Goal: Task Accomplishment & Management: Use online tool/utility

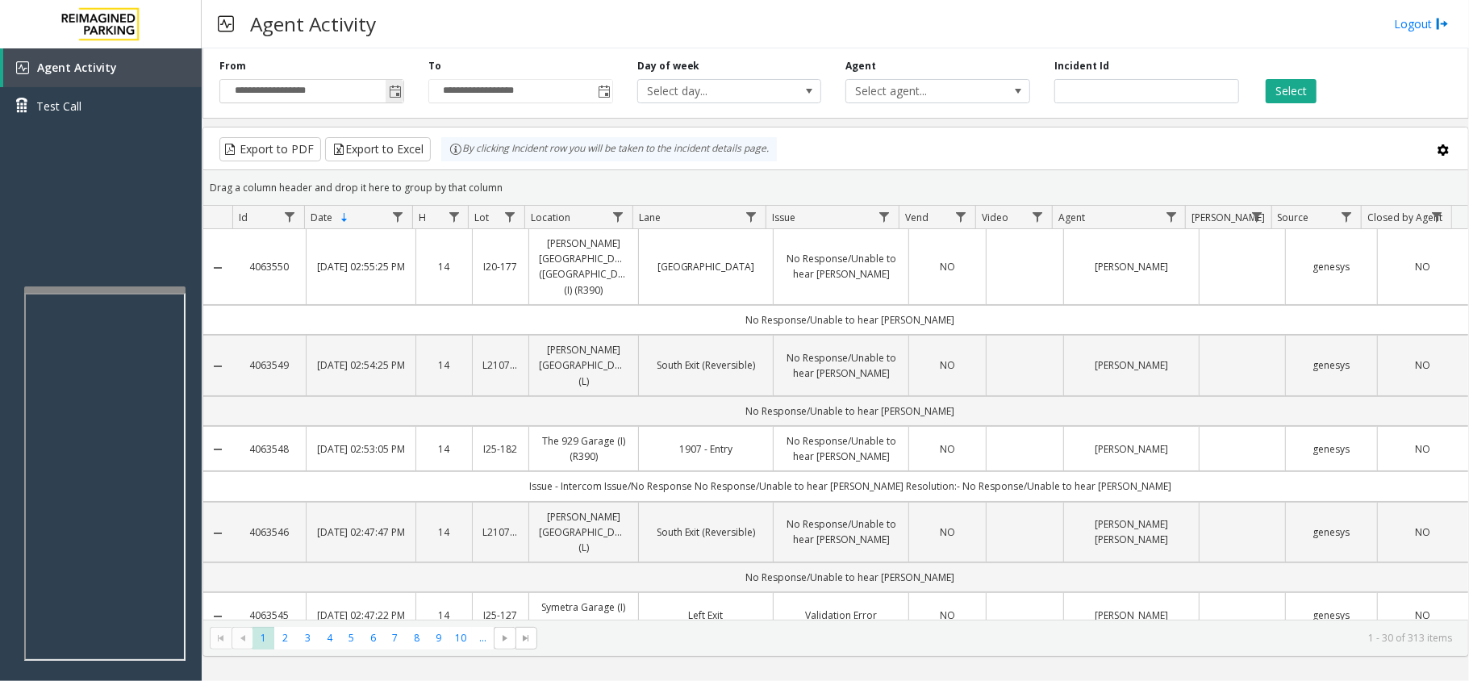
click at [392, 97] on span "Toggle popup" at bounding box center [395, 92] width 13 height 13
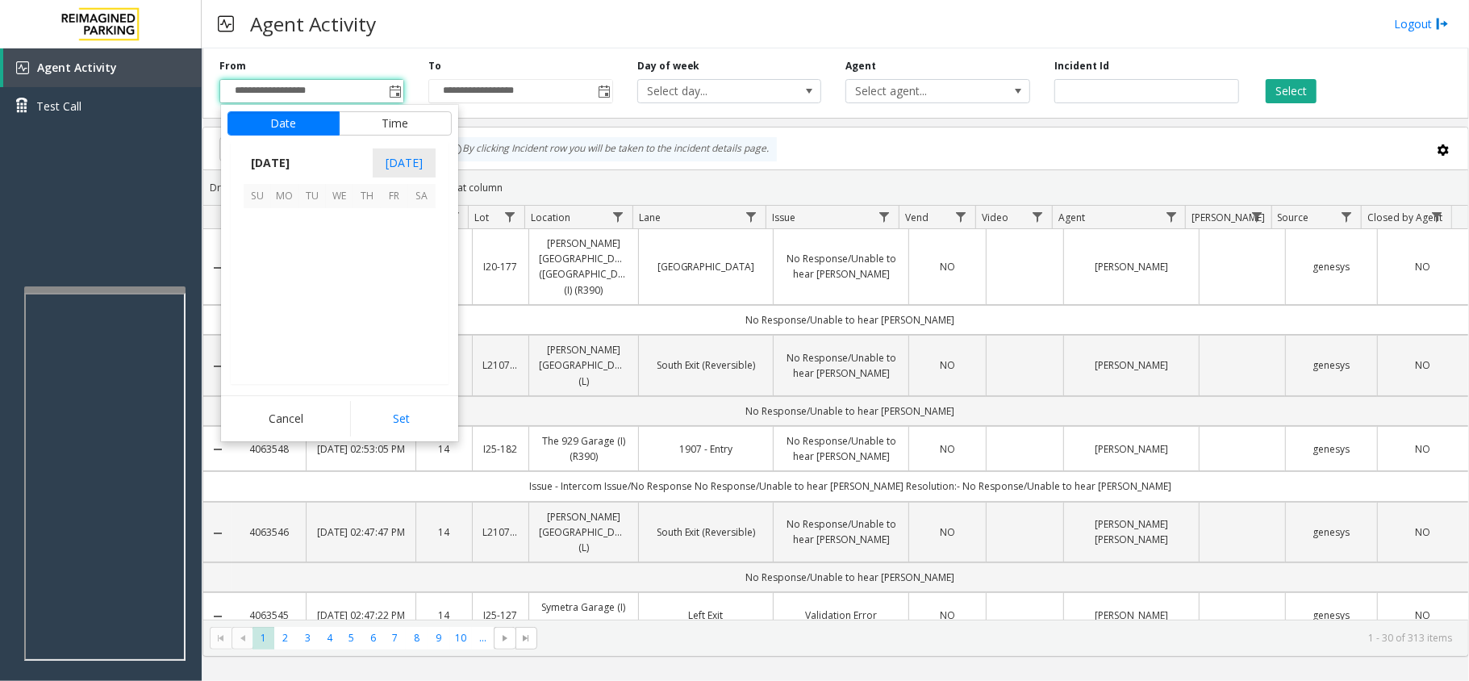
scroll to position [289381, 0]
click at [265, 324] on span "24" at bounding box center [257, 331] width 27 height 27
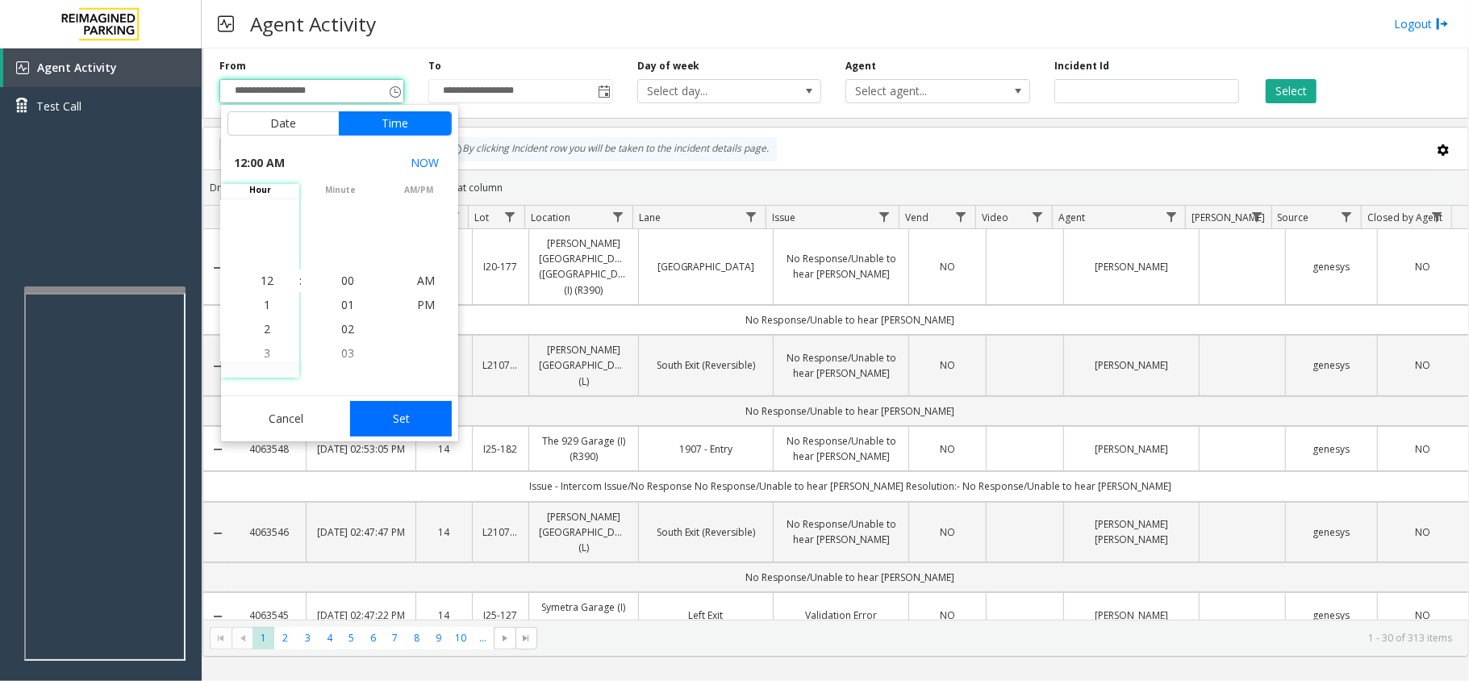
click at [378, 427] on button "Set" at bounding box center [401, 419] width 102 height 36
type input "**********"
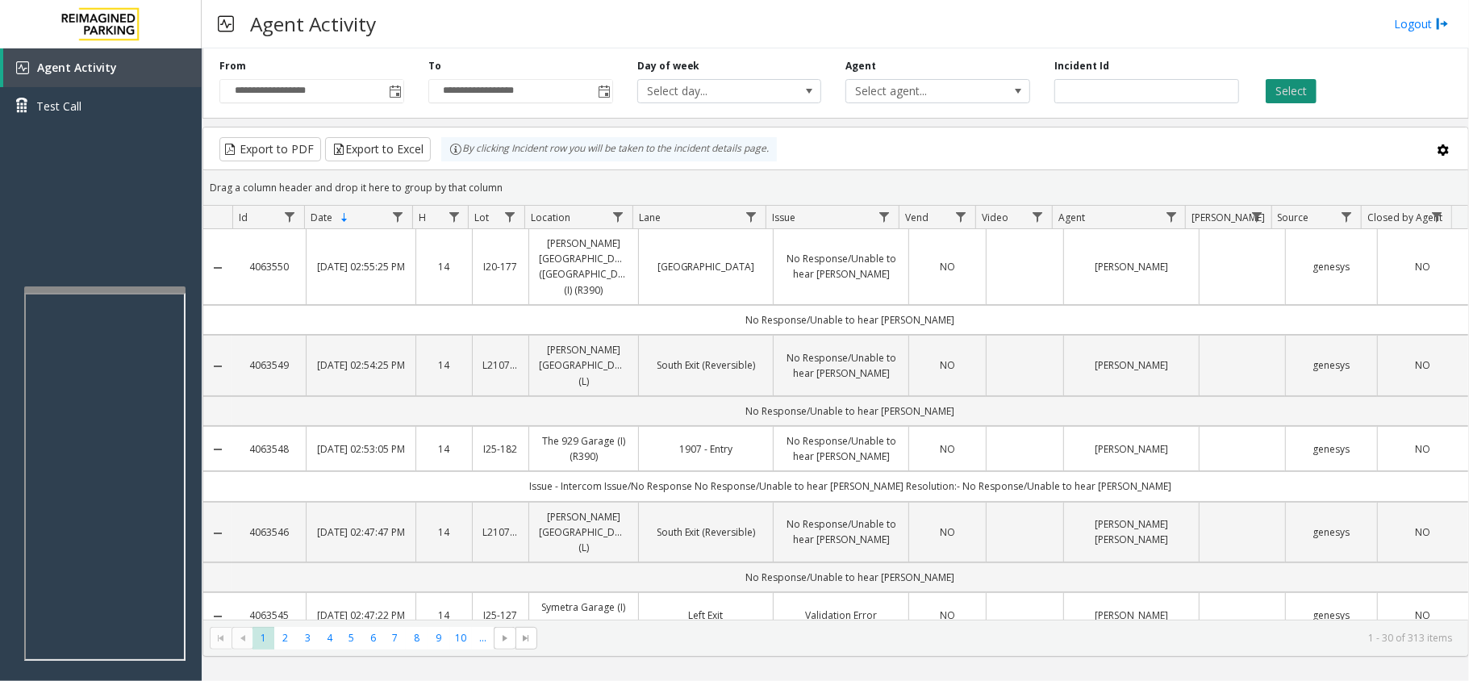
click at [1289, 88] on button "Select" at bounding box center [1291, 91] width 51 height 24
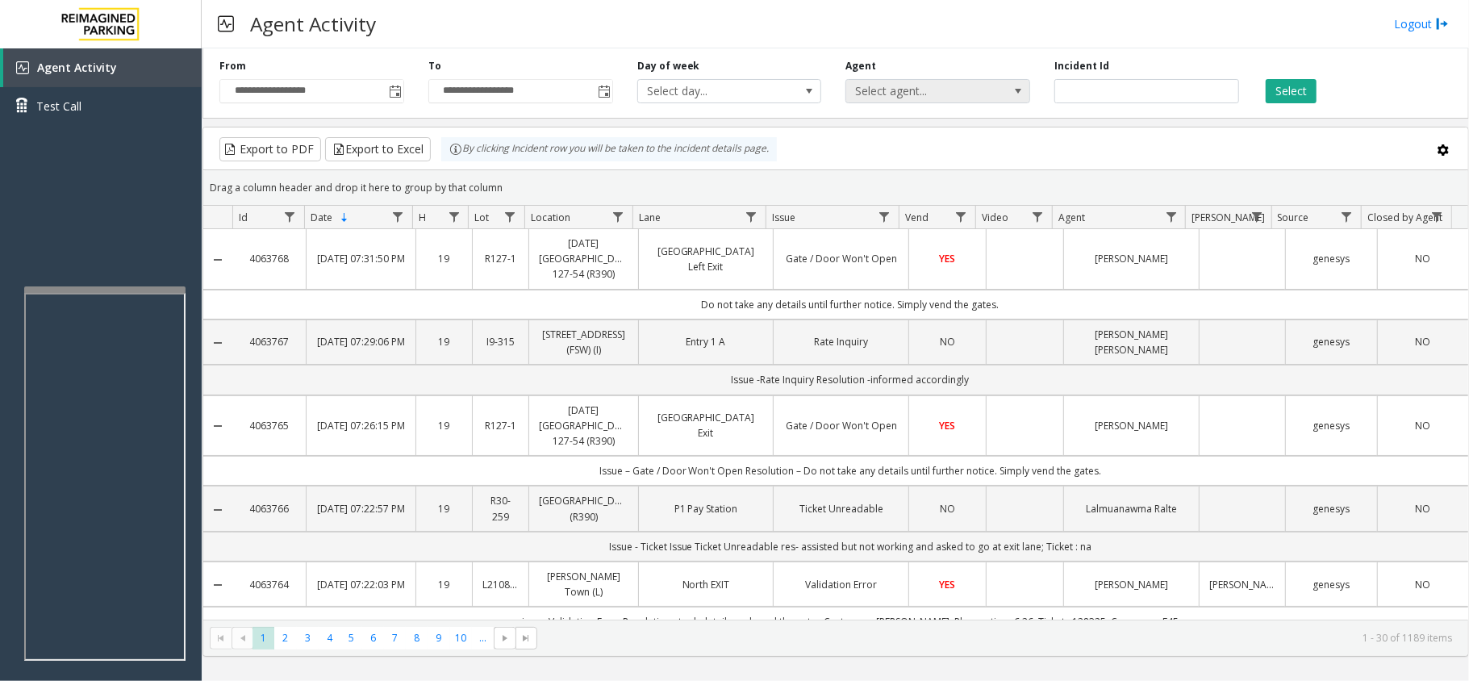
click at [995, 86] on span "Select agent..." at bounding box center [938, 91] width 185 height 24
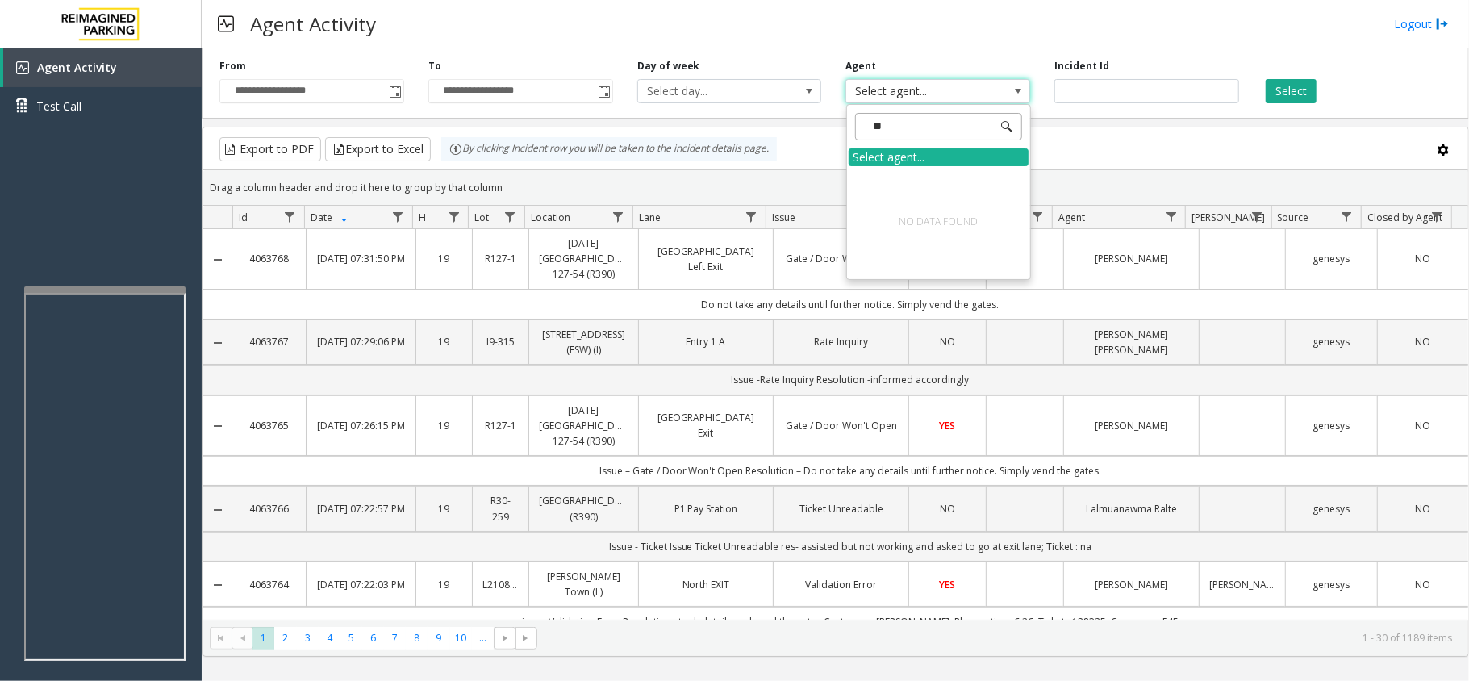
type input "*"
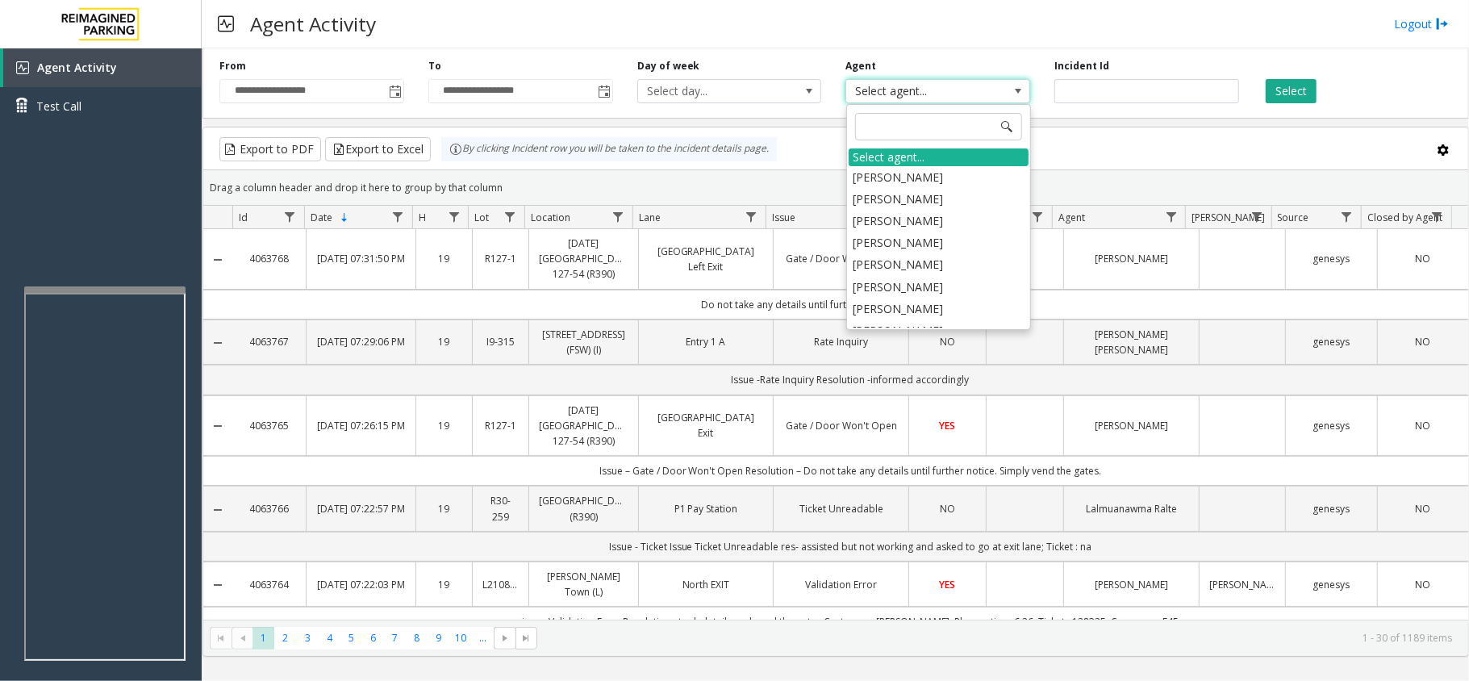
click at [1127, 307] on td "Do not take any details until further notice. Simply vend the gates." at bounding box center [850, 305] width 1236 height 30
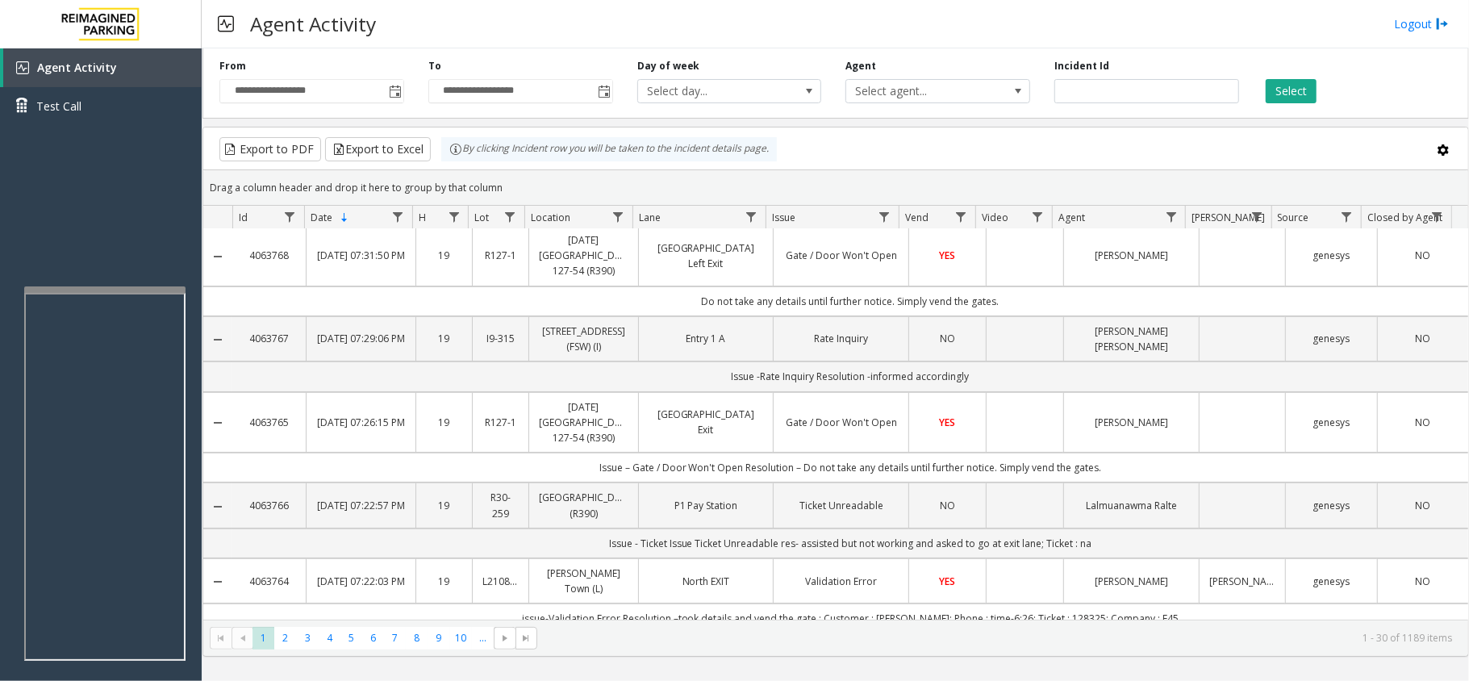
scroll to position [0, 0]
click at [942, 86] on span "Select agent..." at bounding box center [919, 91] width 146 height 23
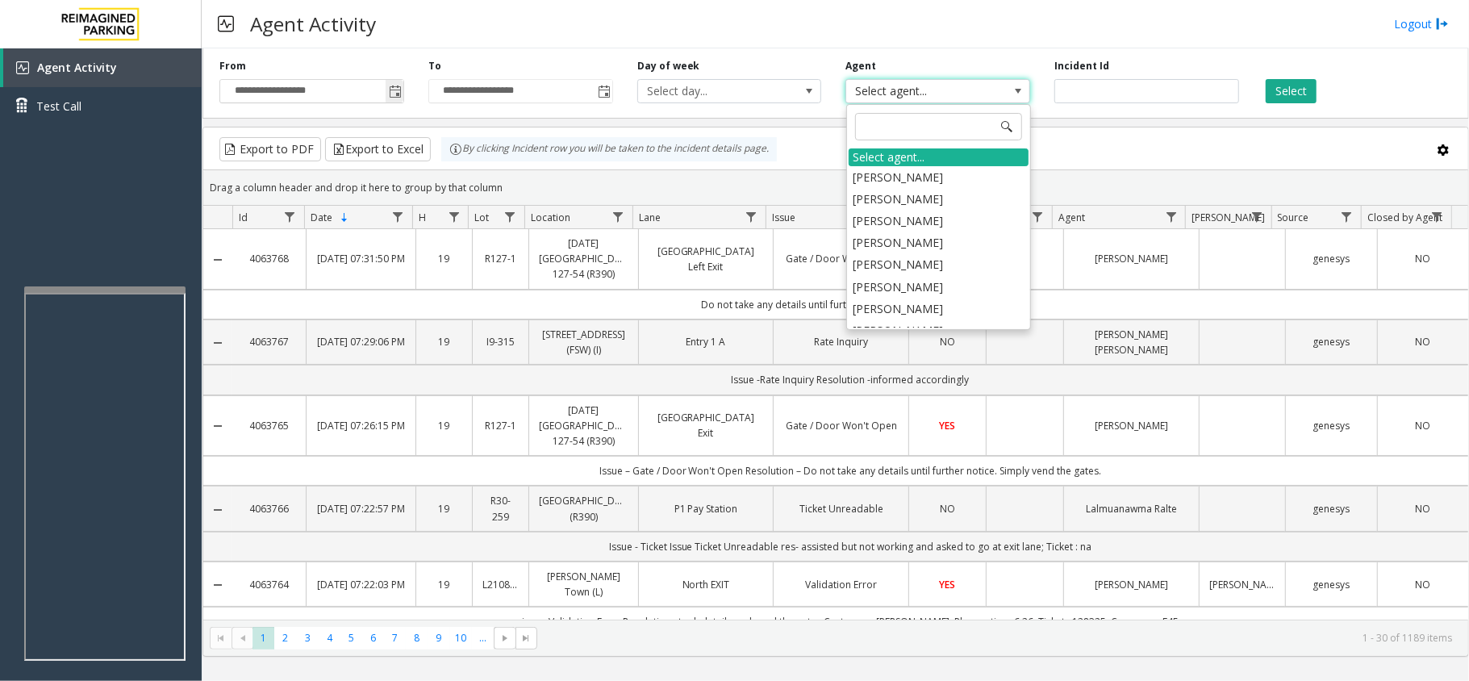
click at [402, 94] on span "Toggle popup" at bounding box center [395, 91] width 18 height 26
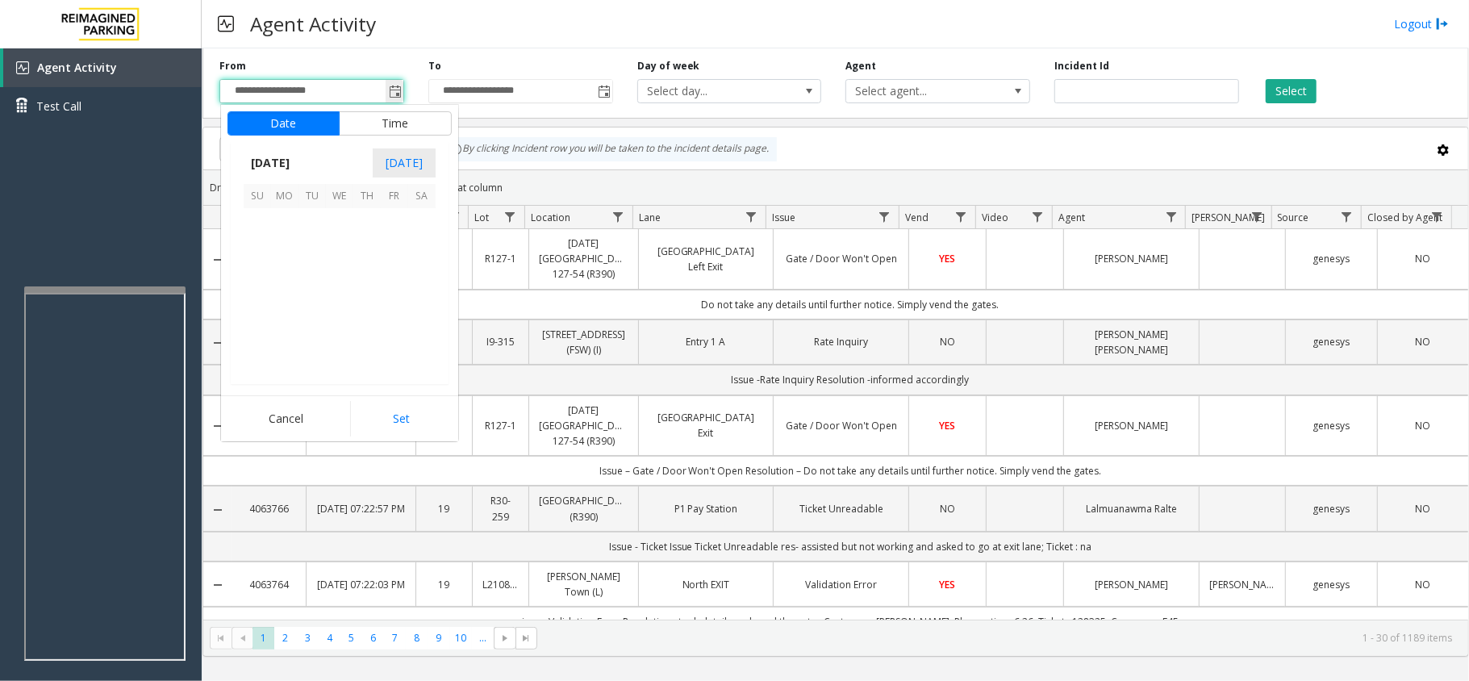
scroll to position [289381, 0]
click at [255, 330] on span "24" at bounding box center [257, 331] width 27 height 27
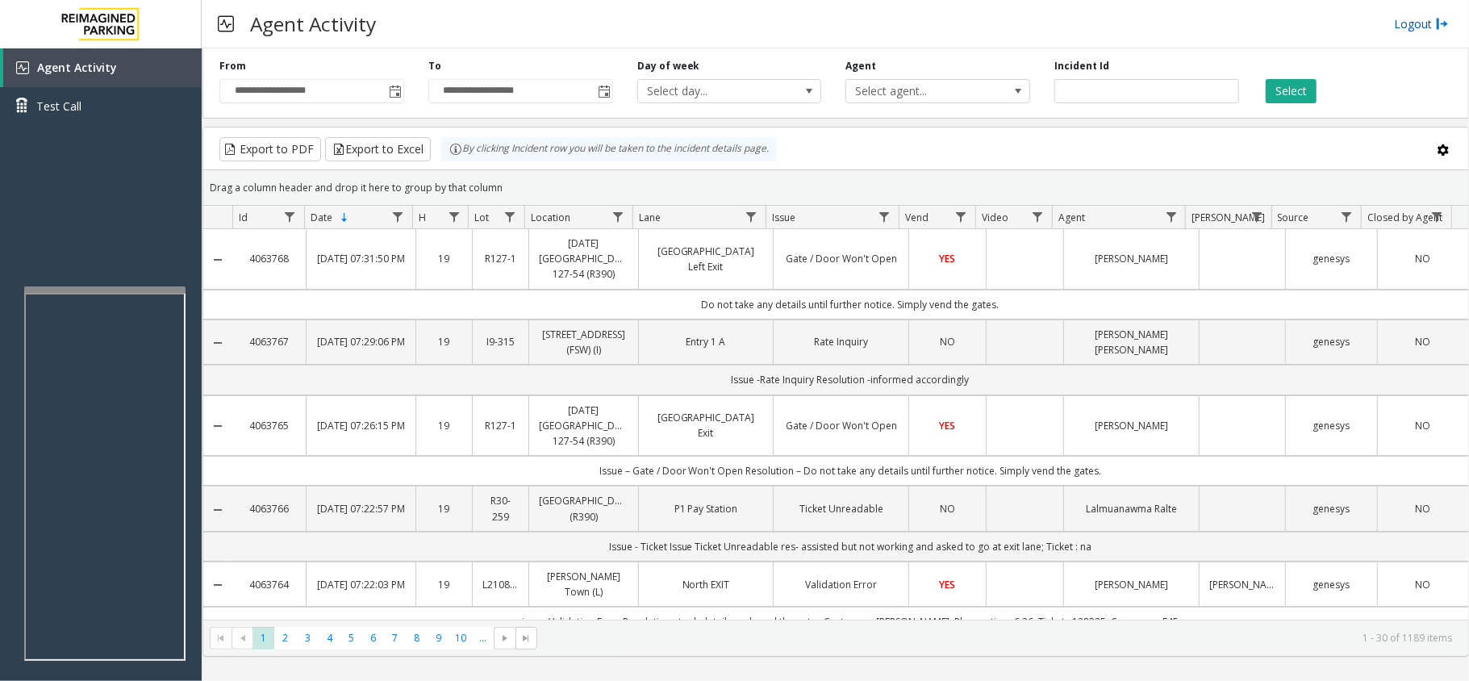
click at [1405, 21] on link "Logout" at bounding box center [1421, 23] width 55 height 17
